Goal: Information Seeking & Learning: Learn about a topic

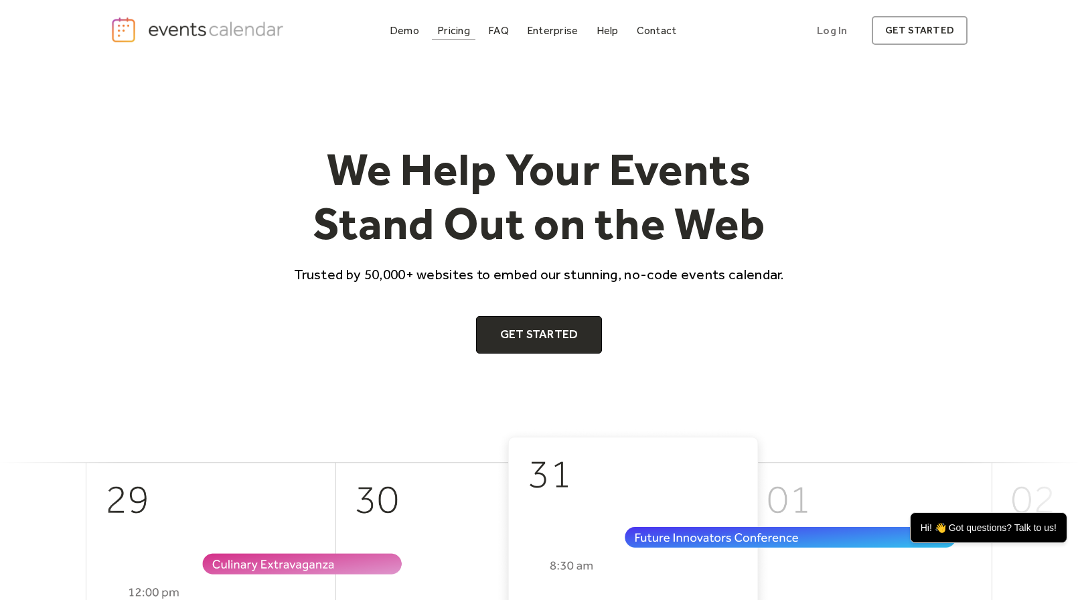
click at [450, 34] on div "Pricing" at bounding box center [453, 30] width 33 height 7
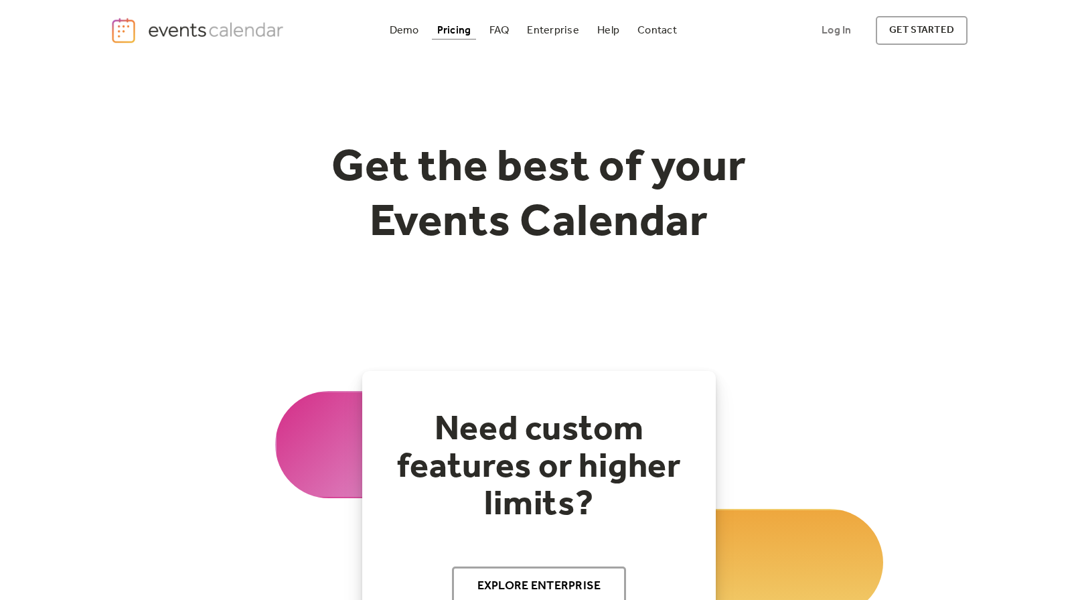
click at [462, 29] on div "Pricing" at bounding box center [454, 30] width 34 height 7
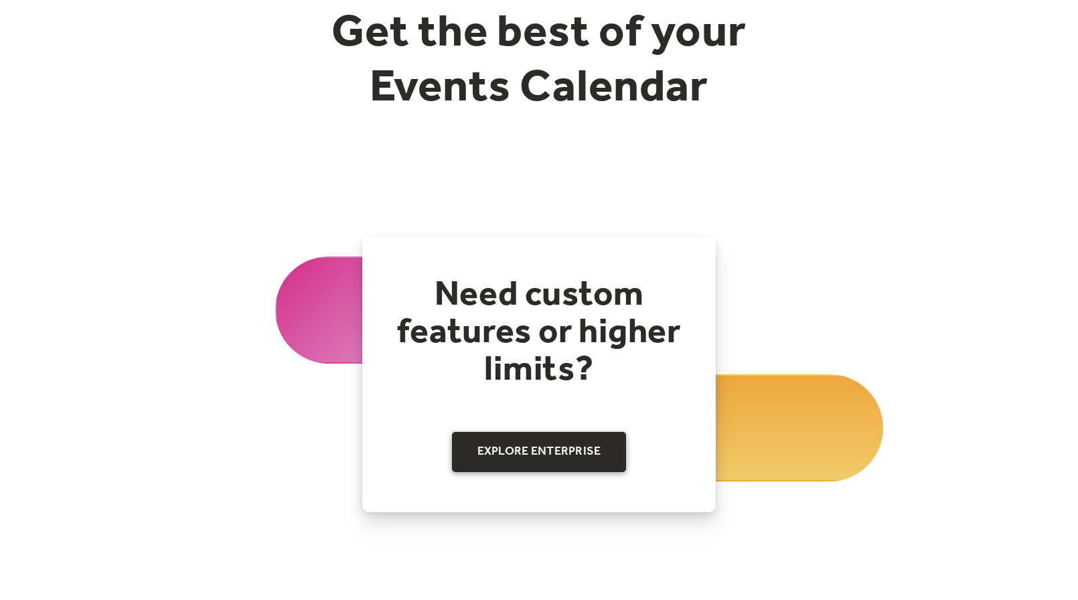
scroll to position [134, 0]
click at [544, 448] on link "Explore Enterprise" at bounding box center [539, 453] width 175 height 40
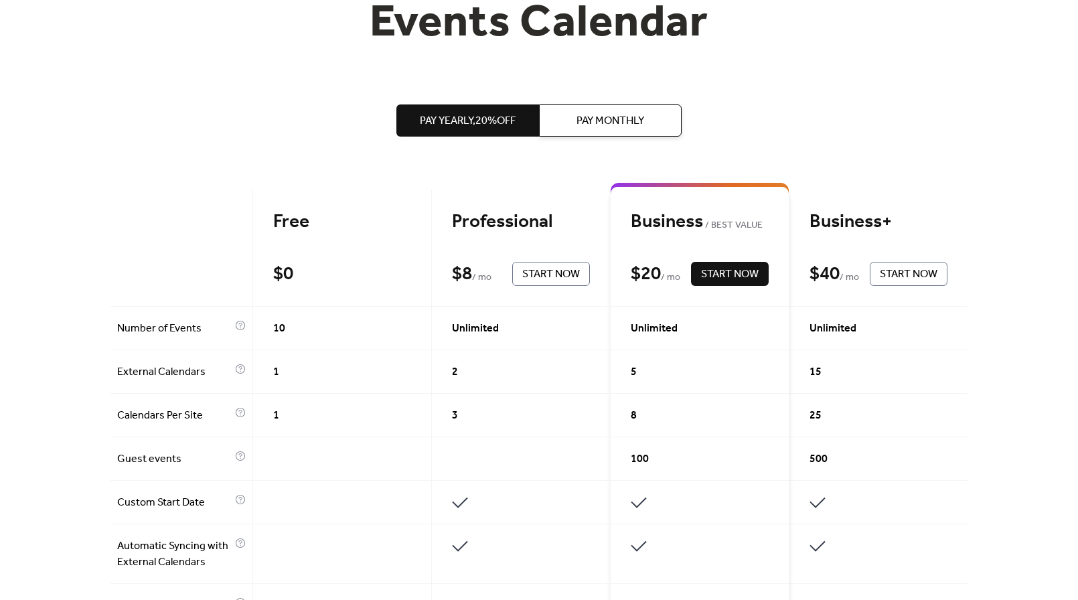
scroll to position [200, 0]
click at [635, 413] on span "8" at bounding box center [634, 415] width 6 height 16
click at [635, 415] on span "8" at bounding box center [634, 415] width 6 height 16
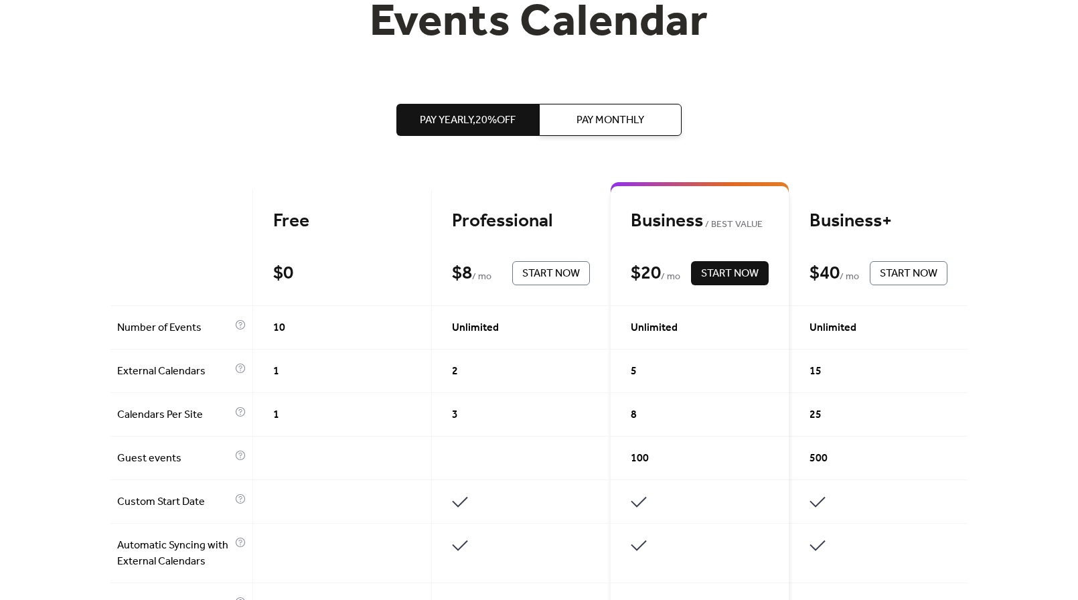
click at [634, 407] on span "8" at bounding box center [634, 415] width 6 height 16
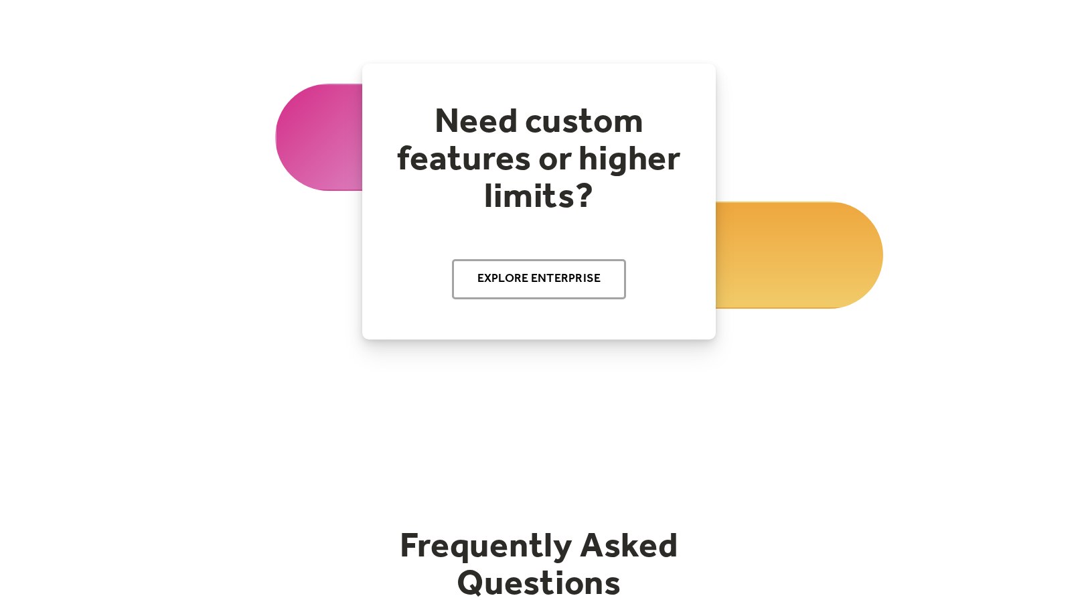
scroll to position [1539, 0]
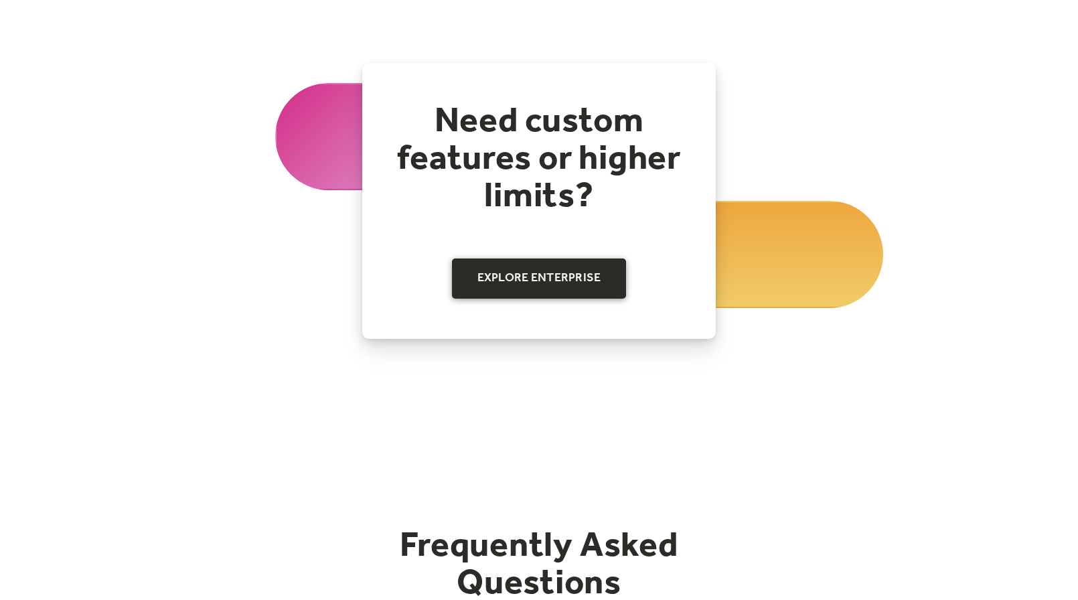
click at [468, 273] on link "Explore Enterprise" at bounding box center [539, 278] width 175 height 40
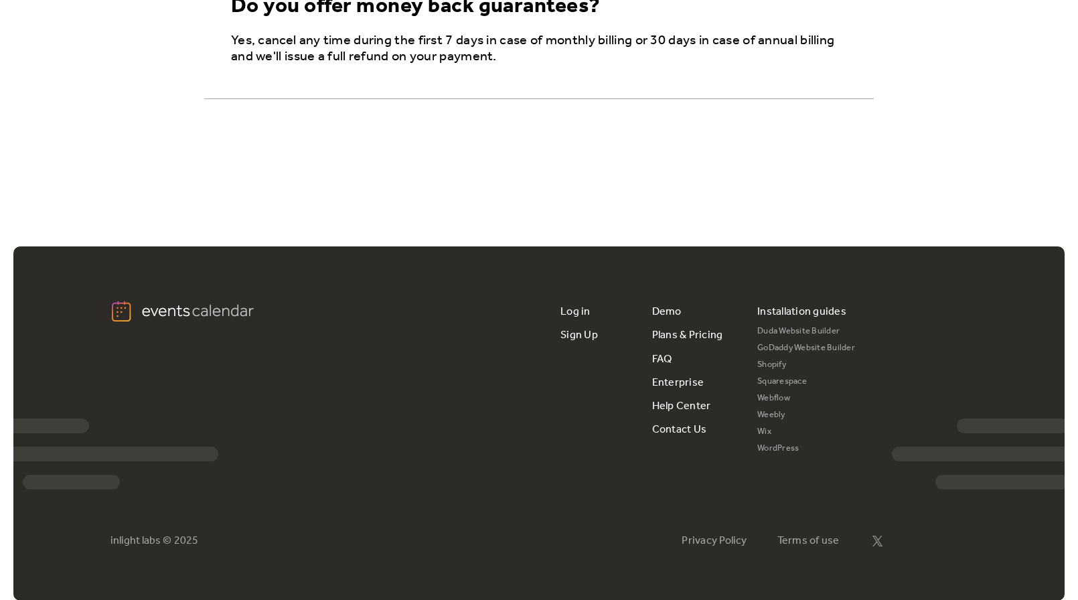
scroll to position [2492, 0]
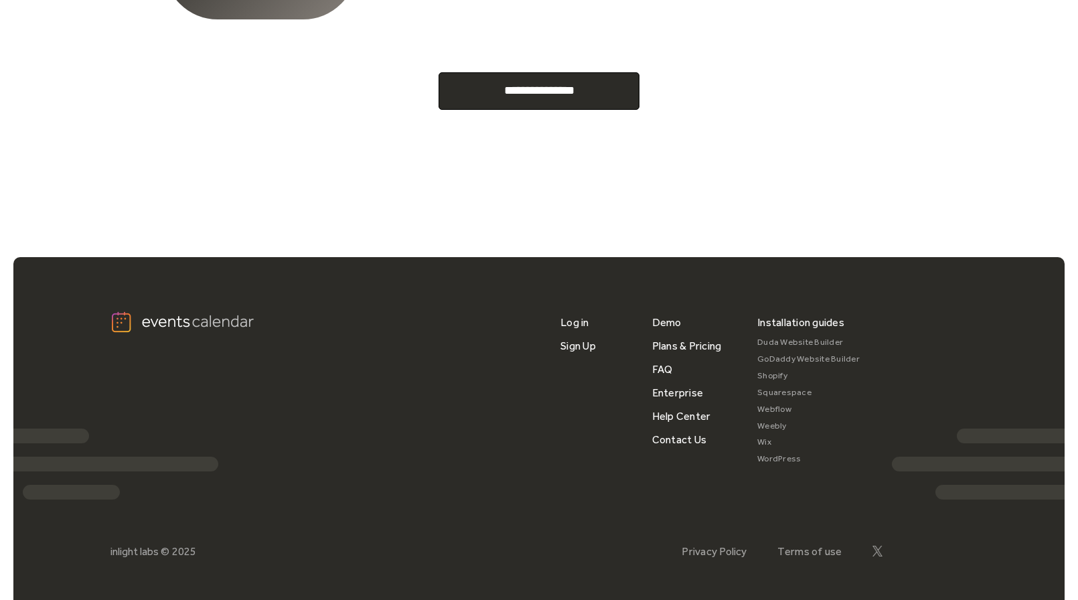
scroll to position [706, 0]
